Goal: Information Seeking & Learning: Learn about a topic

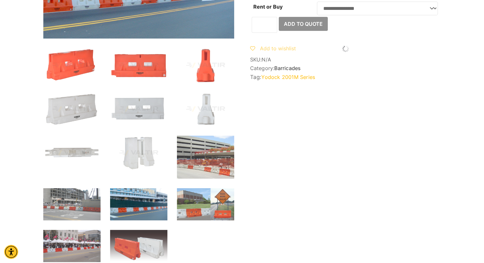
scroll to position [223, 0]
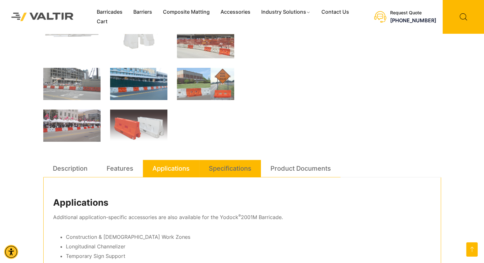
click at [216, 166] on link "Specifications" at bounding box center [230, 168] width 43 height 17
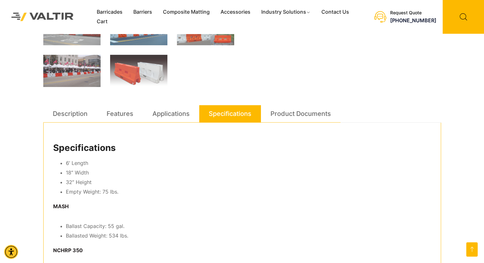
scroll to position [350, 0]
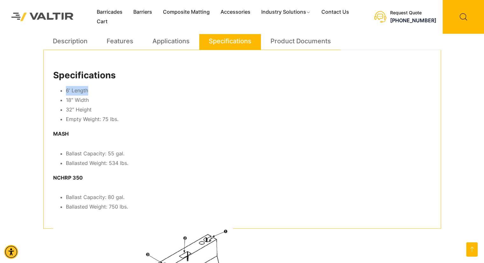
drag, startPoint x: 65, startPoint y: 92, endPoint x: 89, endPoint y: 90, distance: 23.9
click at [89, 90] on li "6’ Length" at bounding box center [248, 91] width 365 height 10
click at [121, 108] on li "32” Height" at bounding box center [248, 110] width 365 height 10
drag, startPoint x: 101, startPoint y: 118, endPoint x: 112, endPoint y: 120, distance: 11.0
click at [112, 120] on li "Empty Weight: 75 lbs." at bounding box center [248, 120] width 365 height 10
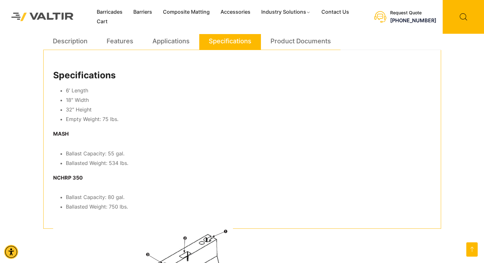
click at [115, 138] on p "MASH" at bounding box center [242, 134] width 378 height 10
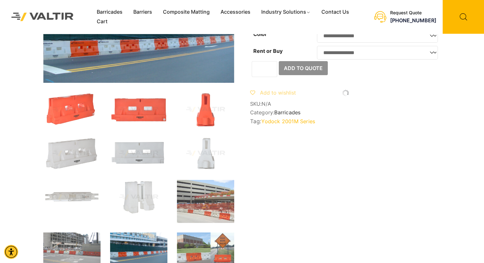
scroll to position [0, 0]
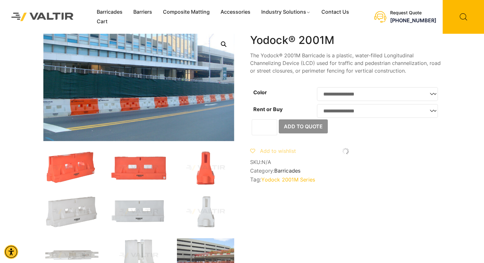
click at [366, 93] on select "**********" at bounding box center [377, 94] width 121 height 14
click at [302, 88] on th "Color" at bounding box center [283, 94] width 67 height 17
click at [406, 18] on link "[PHONE_NUMBER]" at bounding box center [413, 20] width 46 height 6
